Goal: Navigation & Orientation: Find specific page/section

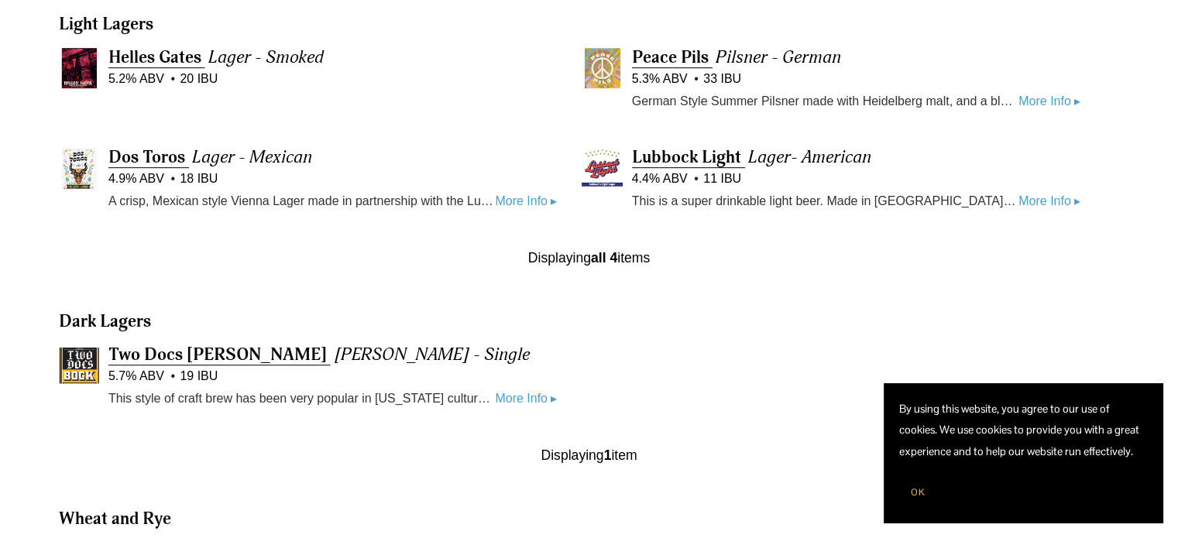
scroll to position [874, 0]
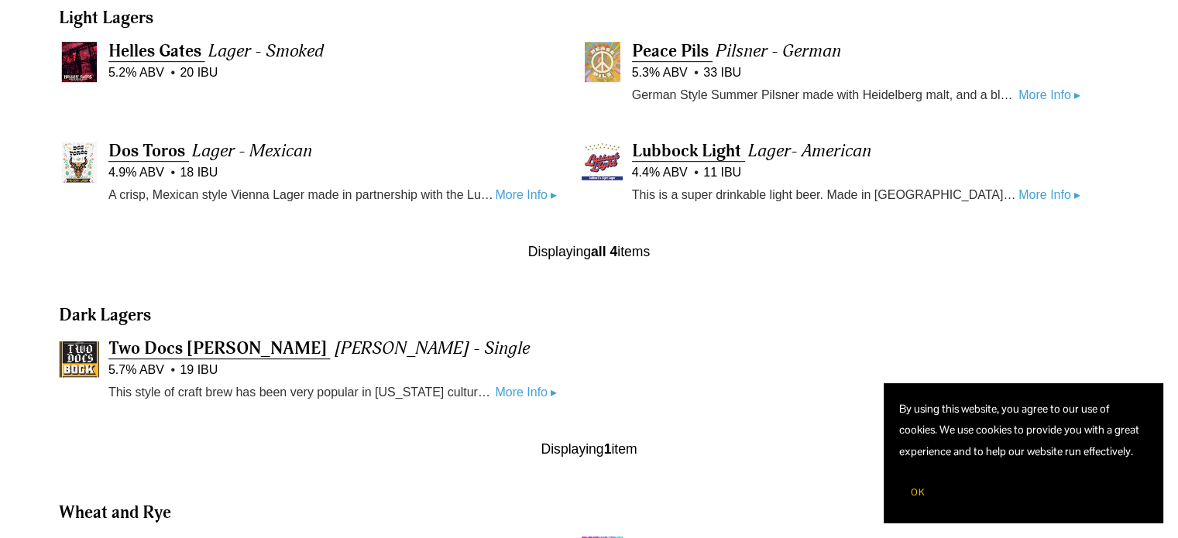
drag, startPoint x: 1183, startPoint y: 63, endPoint x: 1183, endPoint y: 239, distance: 175.8
click at [1177, 239] on html "By using this website, you agree to our use of cookies. We use cookies to provi…" at bounding box center [589, 395] width 1178 height 2539
click at [496, 396] on link "More Info ▸" at bounding box center [526, 393] width 62 height 20
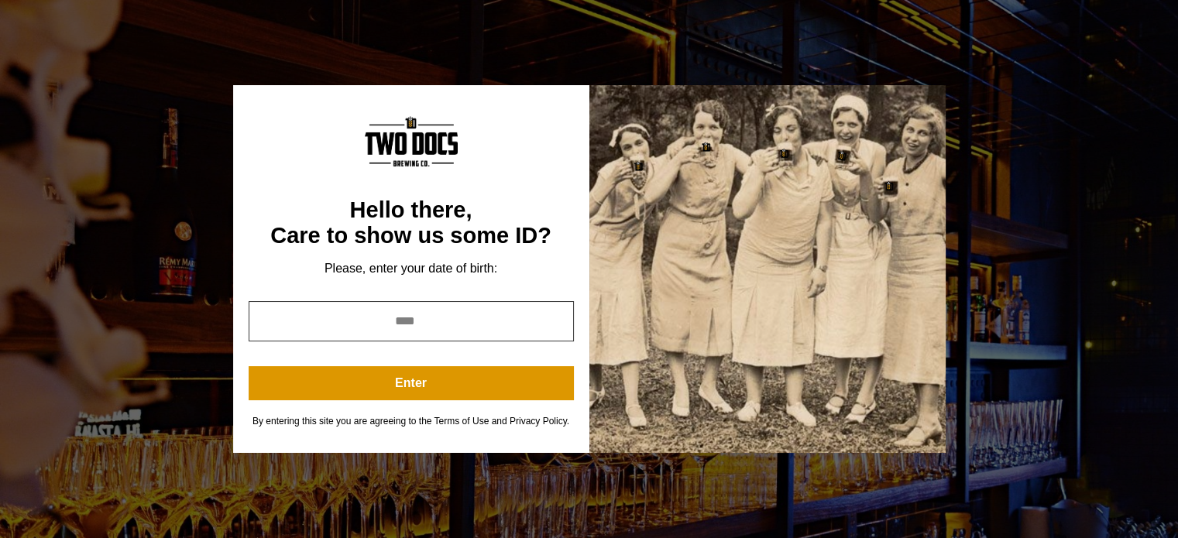
click at [380, 325] on input "year" at bounding box center [411, 321] width 325 height 40
type input "****"
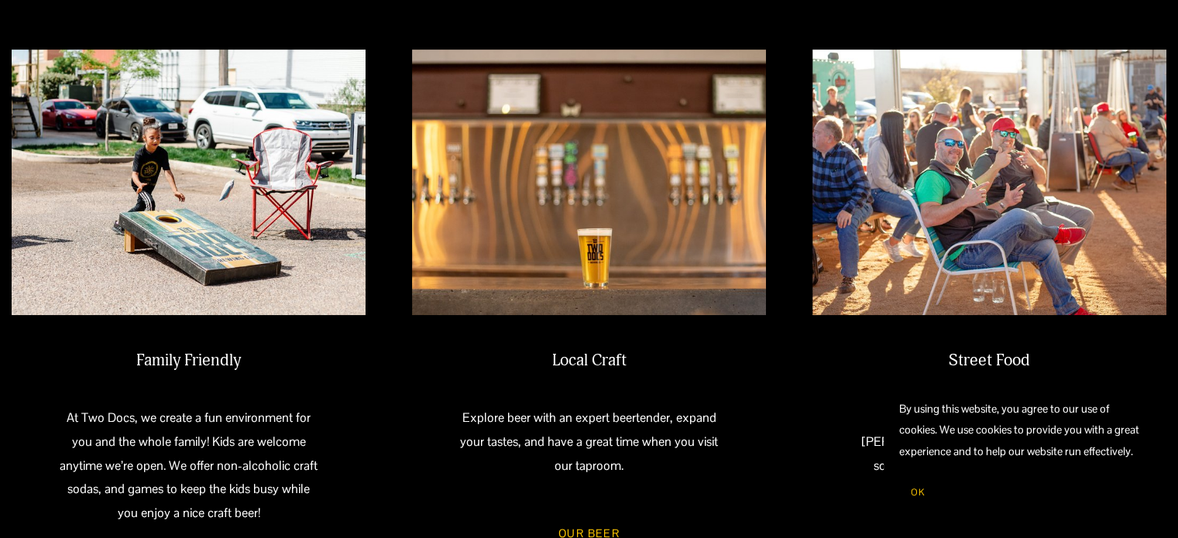
scroll to position [638, 0]
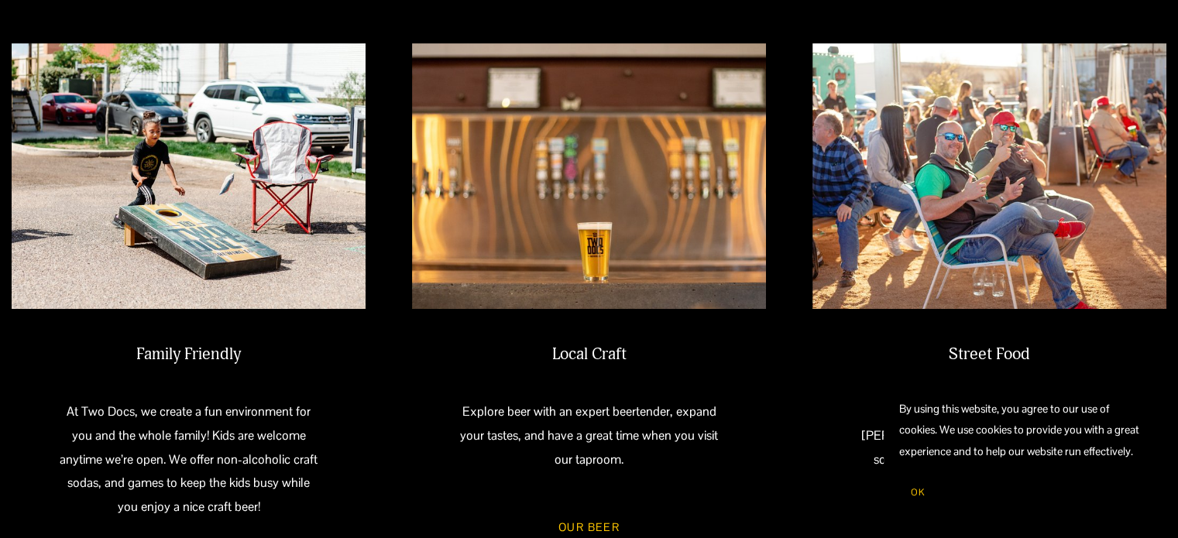
click at [562, 194] on img at bounding box center [589, 176] width 354 height 266
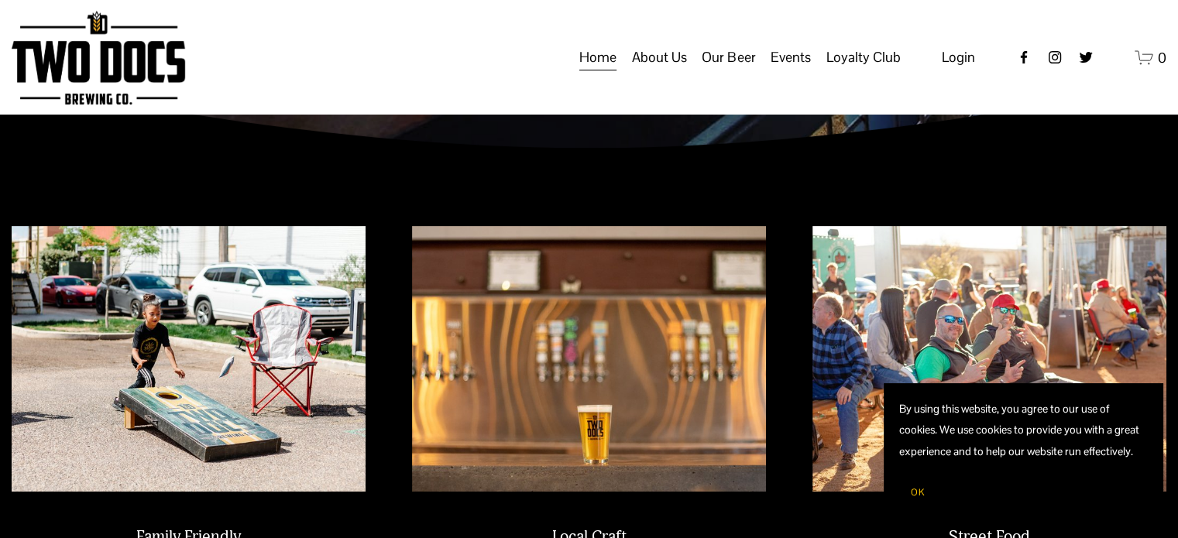
scroll to position [365, 0]
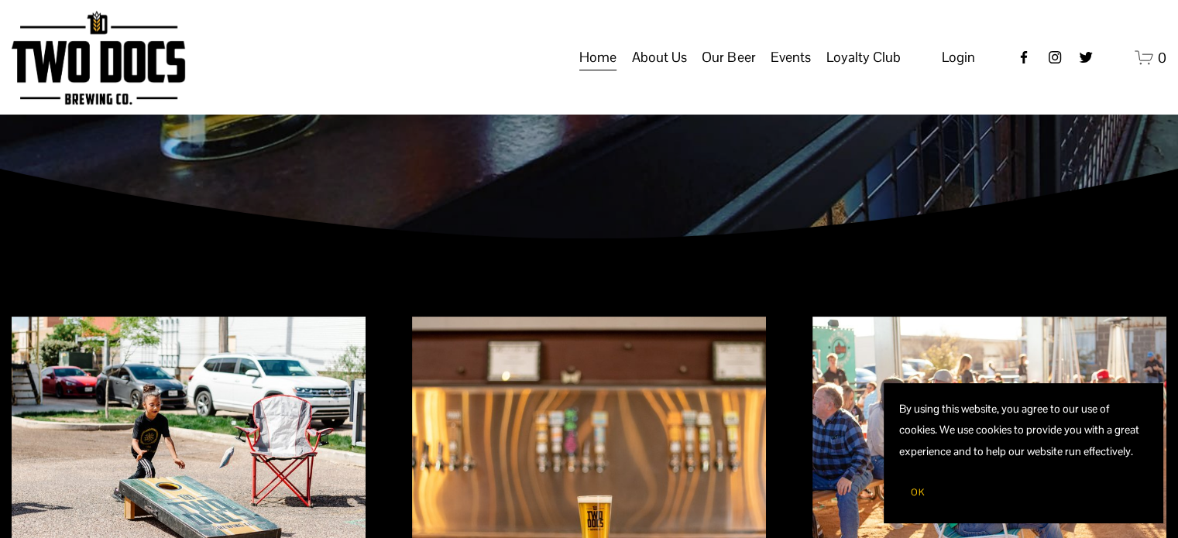
click at [731, 70] on span "Our Beer" at bounding box center [728, 57] width 53 height 26
click at [0, 0] on span "Taproom Menu" at bounding box center [0, 0] width 0 height 0
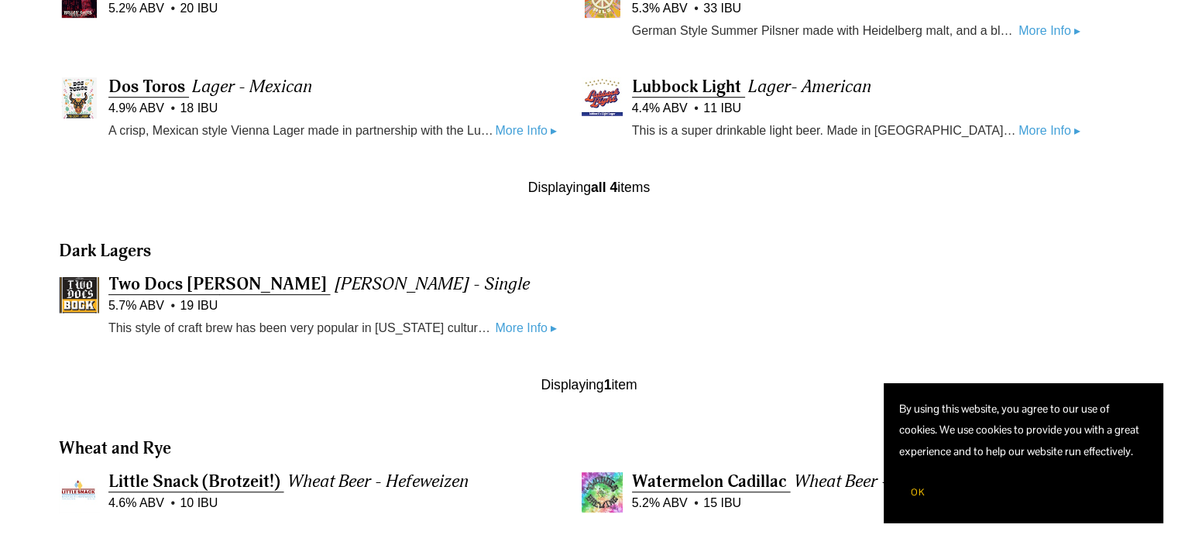
scroll to position [941, 0]
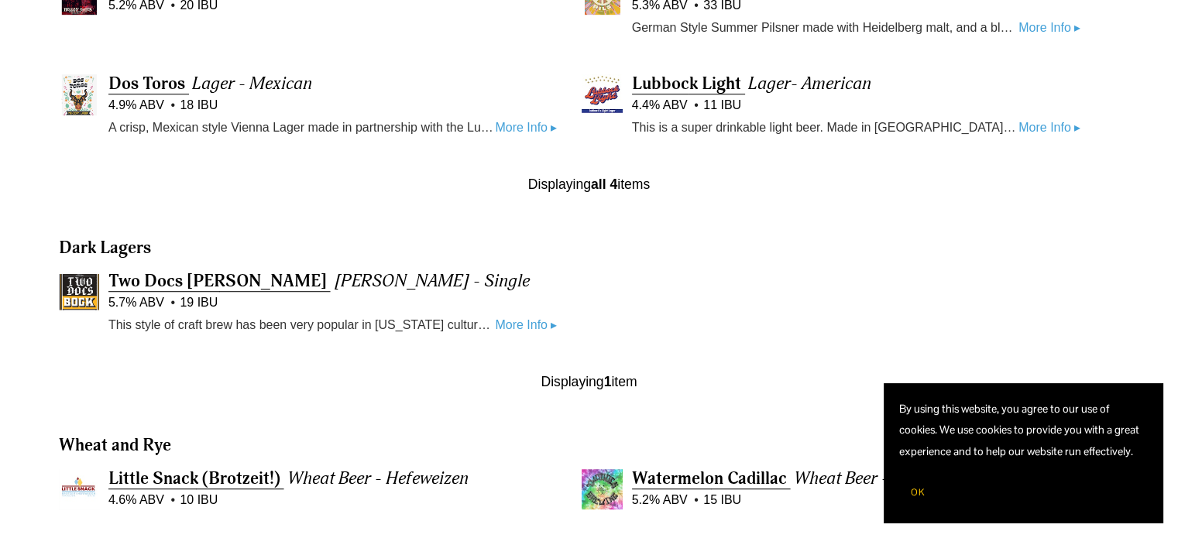
drag, startPoint x: 0, startPoint y: 0, endPoint x: 1189, endPoint y: 213, distance: 1207.8
click at [1177, 213] on html "By using this website, you agree to our use of cookies. We use cookies to provi…" at bounding box center [589, 328] width 1178 height 2539
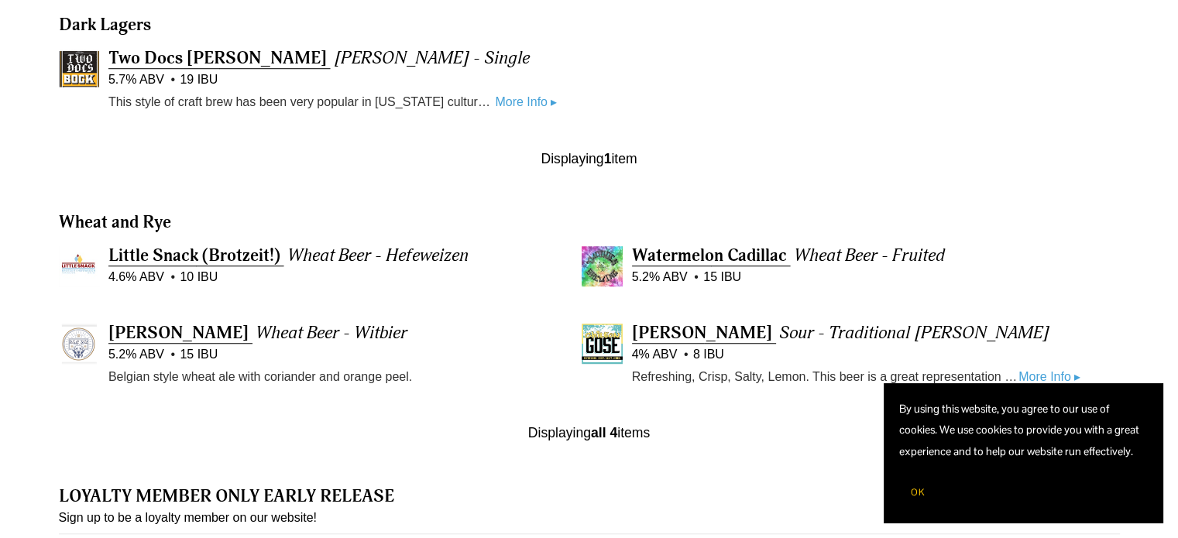
scroll to position [1170, 0]
